Goal: Task Accomplishment & Management: Manage account settings

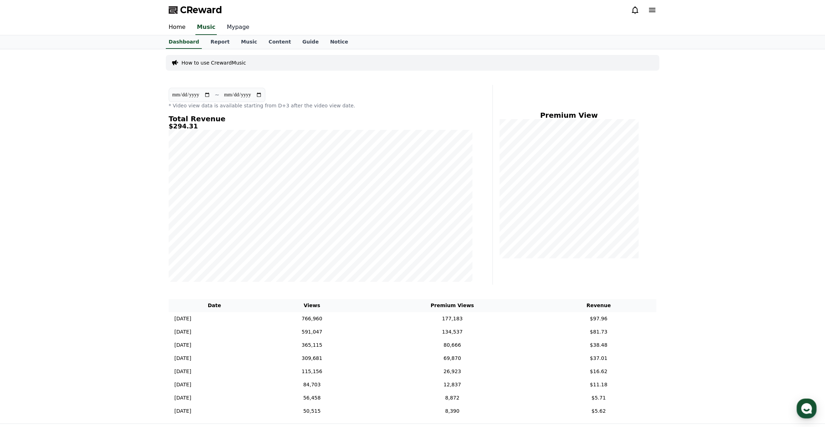
click at [234, 25] on link "Mypage" at bounding box center [238, 27] width 34 height 15
select select "**********"
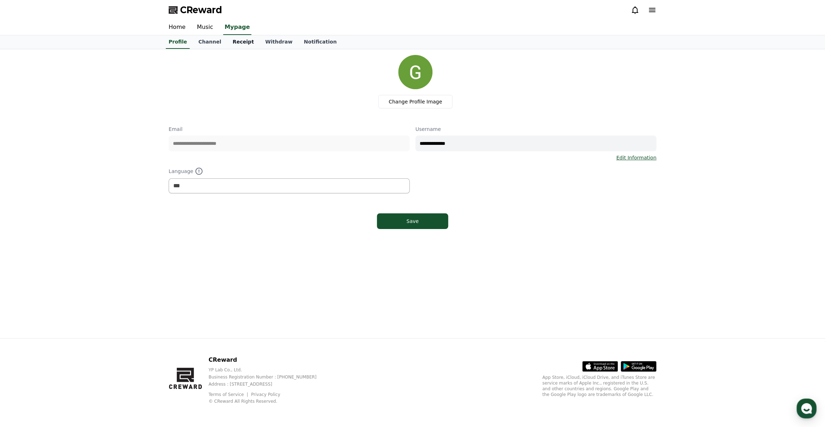
click at [238, 39] on link "Receipt" at bounding box center [243, 42] width 33 height 14
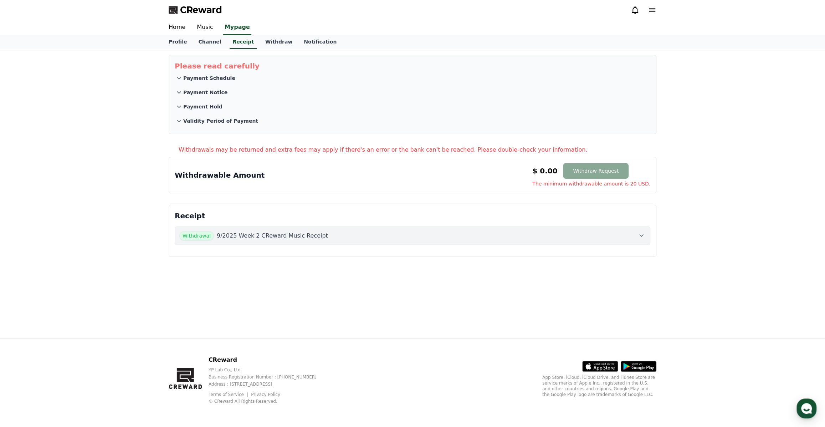
click at [201, 236] on span "Withdrawal" at bounding box center [196, 235] width 35 height 9
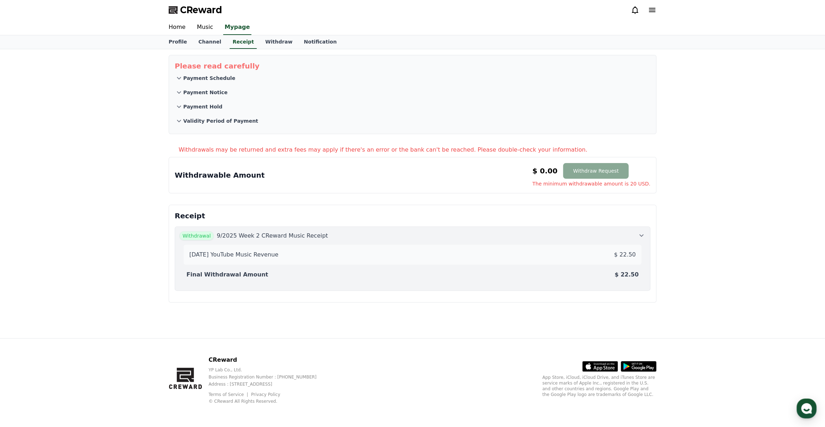
click at [593, 261] on div "[DATE] YouTube Music Revenue $ 22.50" at bounding box center [412, 254] width 452 height 14
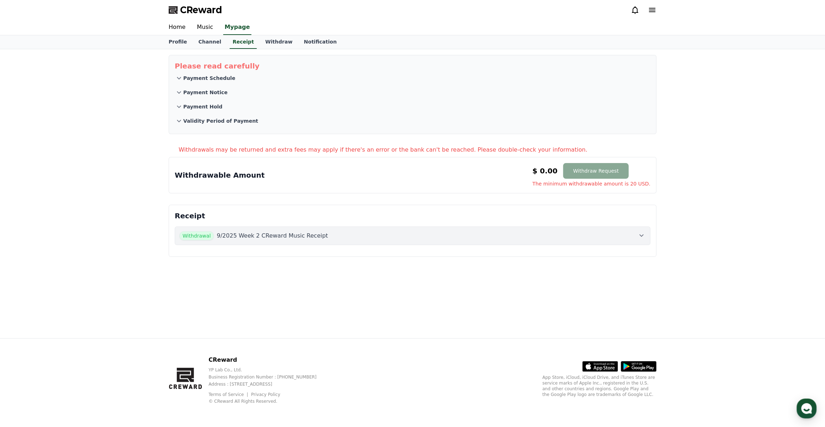
click at [585, 229] on button "Withdrawal 9/2025 Week 2 CReward Music Receipt" at bounding box center [413, 235] width 476 height 19
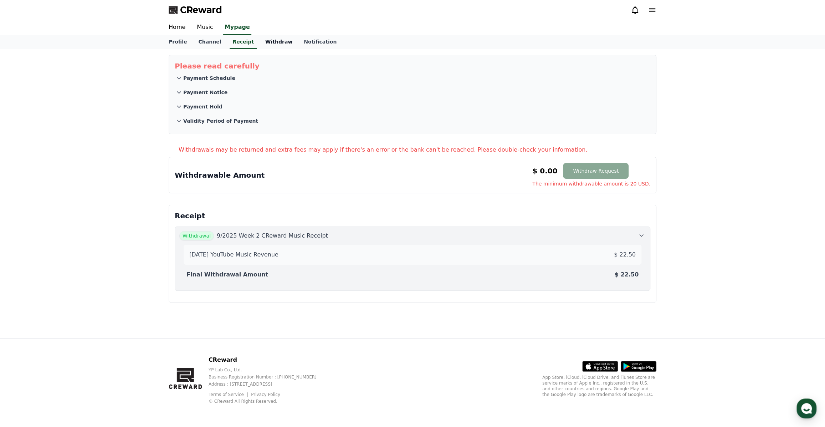
click at [268, 39] on link "Withdraw" at bounding box center [279, 42] width 39 height 14
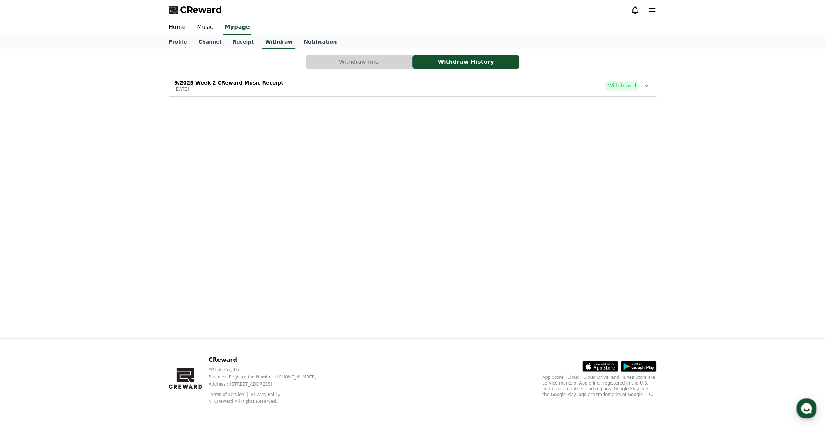
click at [638, 87] on span "Withdrawal" at bounding box center [622, 85] width 35 height 9
click at [397, 70] on div "Withdraw Info Withdraw History 9/2025 Week 2 CReward Music Receipt [DATE] Withd…" at bounding box center [412, 75] width 493 height 47
click at [397, 68] on button "Withdraw Info" at bounding box center [359, 62] width 107 height 14
click at [399, 62] on button "Withdraw Info" at bounding box center [359, 62] width 107 height 14
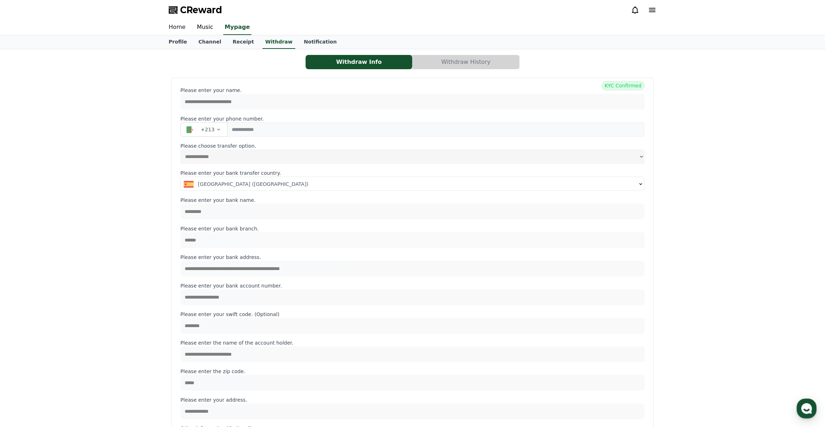
click at [178, 30] on link "Home" at bounding box center [177, 27] width 28 height 15
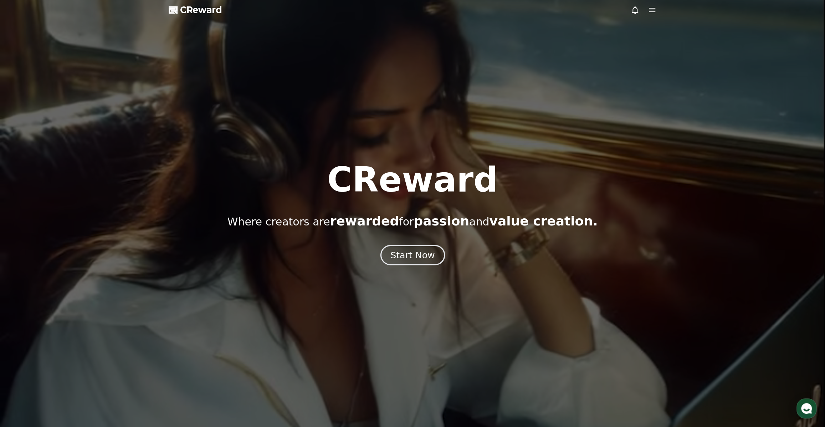
click at [419, 253] on div "Start Now" at bounding box center [412, 255] width 44 height 12
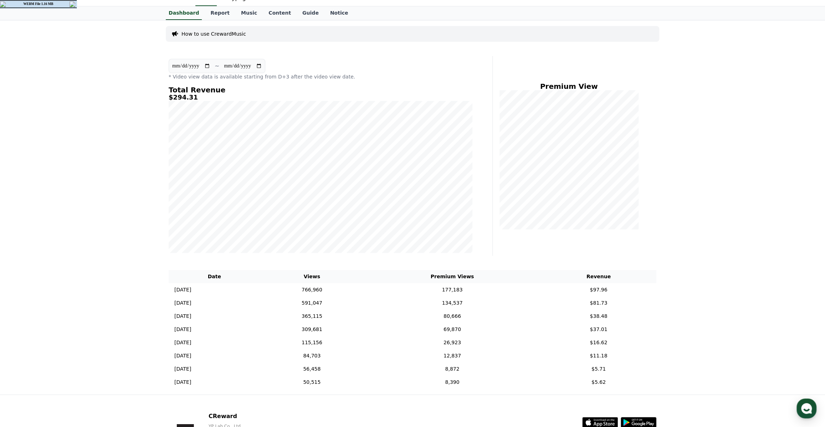
scroll to position [32, 0]
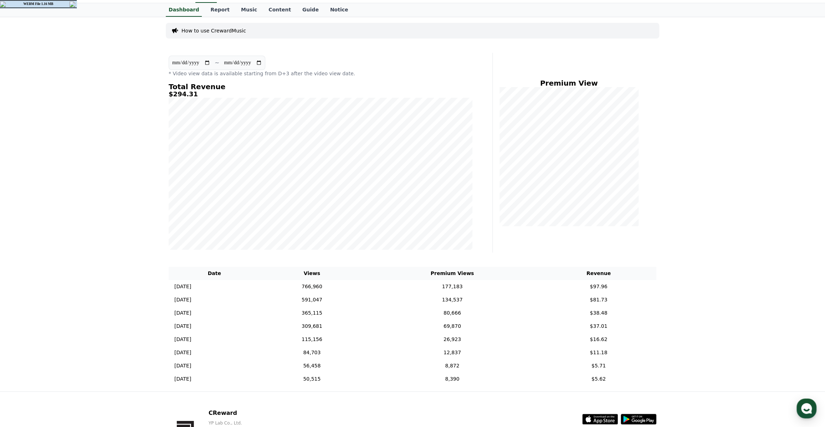
click at [72, 4] on img at bounding box center [73, 4] width 7 height 6
